Goal: Navigation & Orientation: Find specific page/section

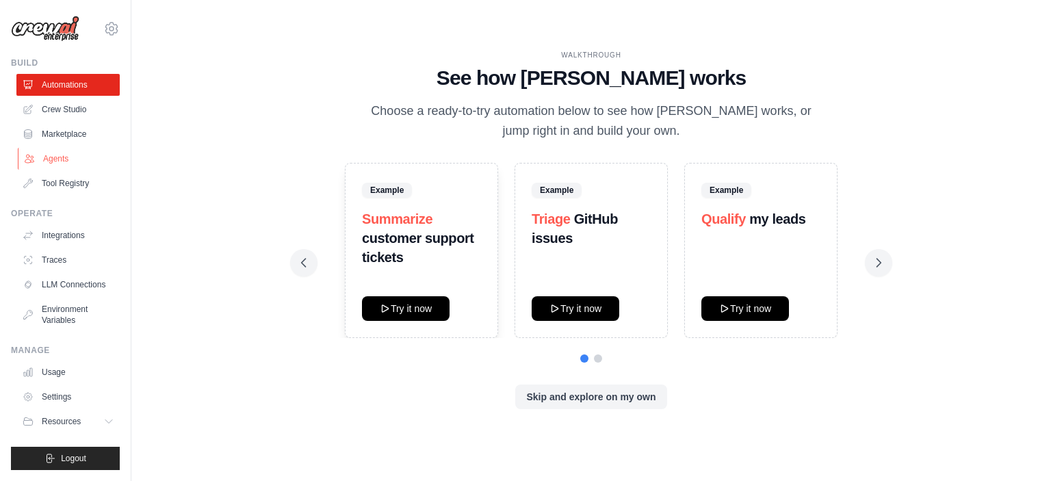
click at [60, 157] on link "Agents" at bounding box center [69, 159] width 103 height 22
click at [55, 157] on link "Agents" at bounding box center [69, 159] width 103 height 22
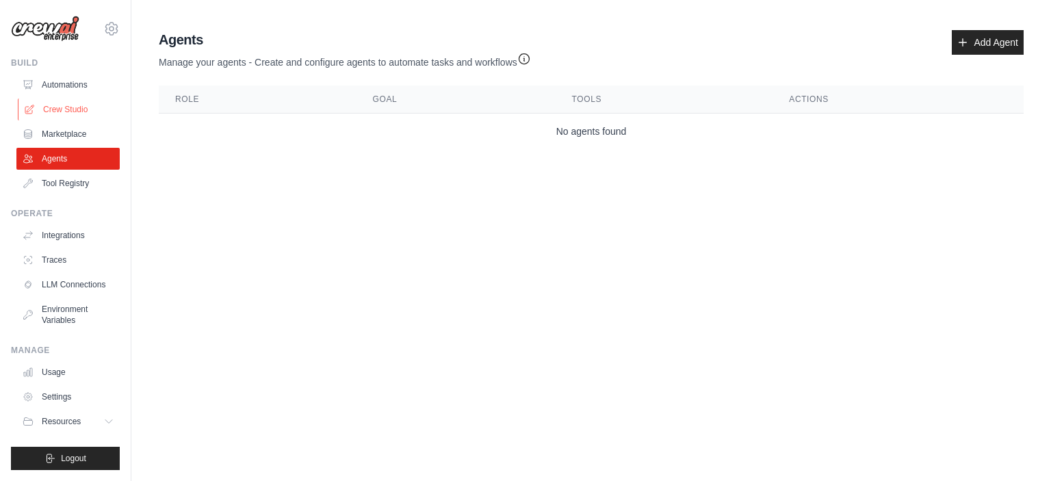
click at [60, 105] on link "Crew Studio" at bounding box center [69, 110] width 103 height 22
